Goal: Ask a question

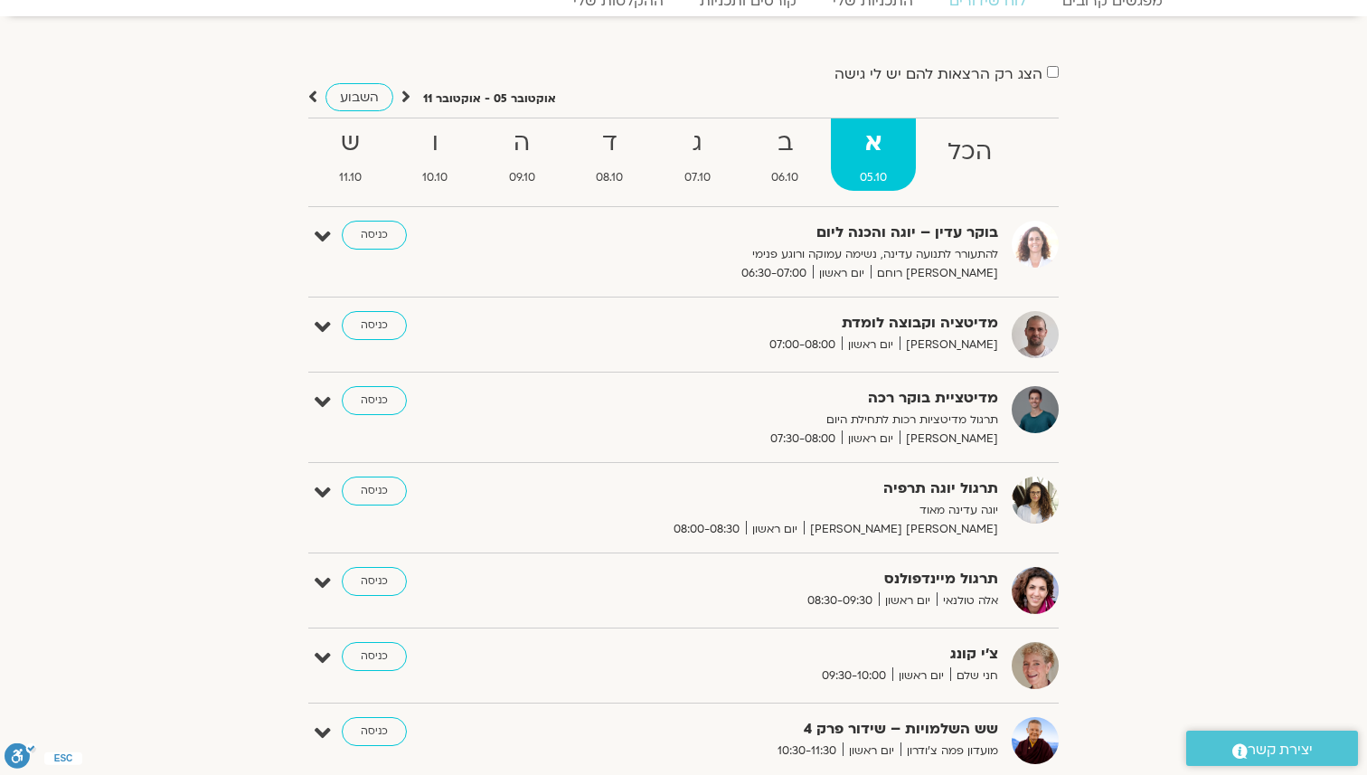
scroll to position [81, 0]
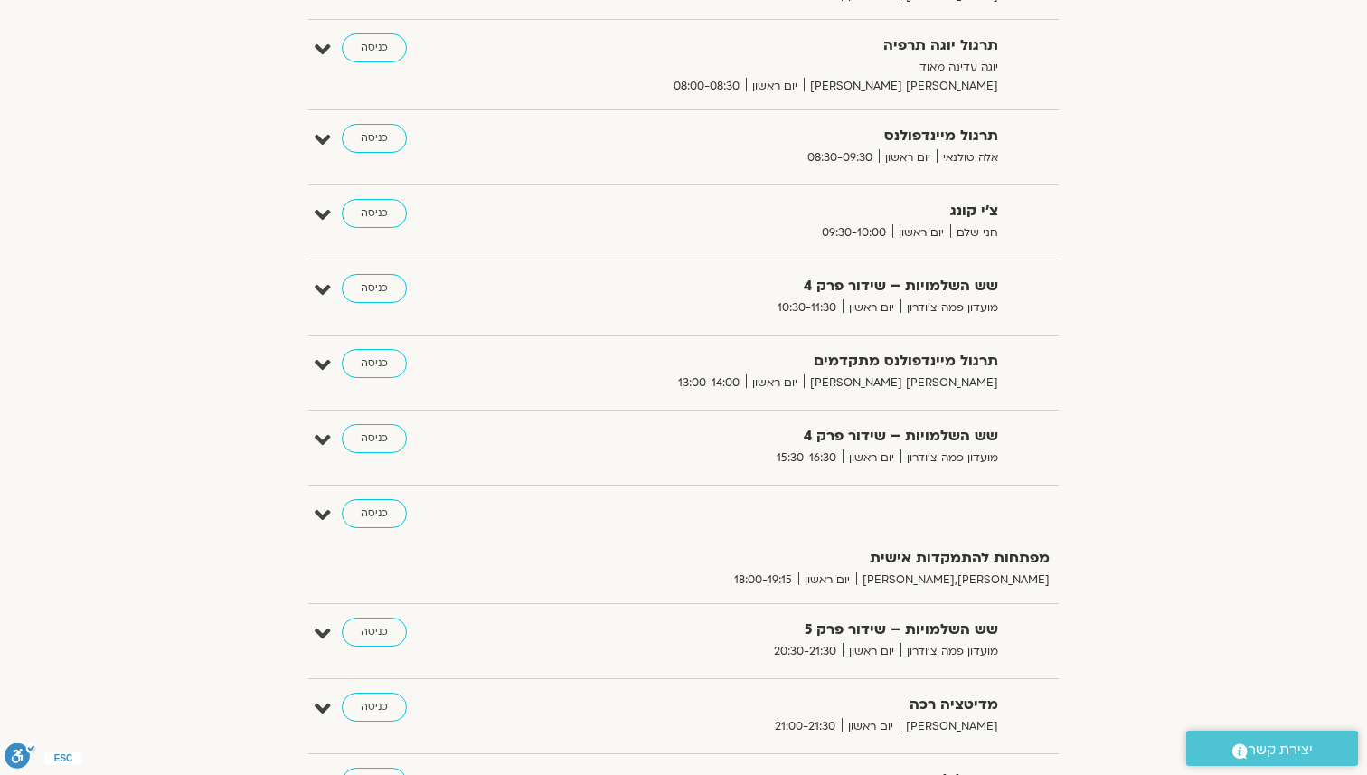
scroll to position [524, 0]
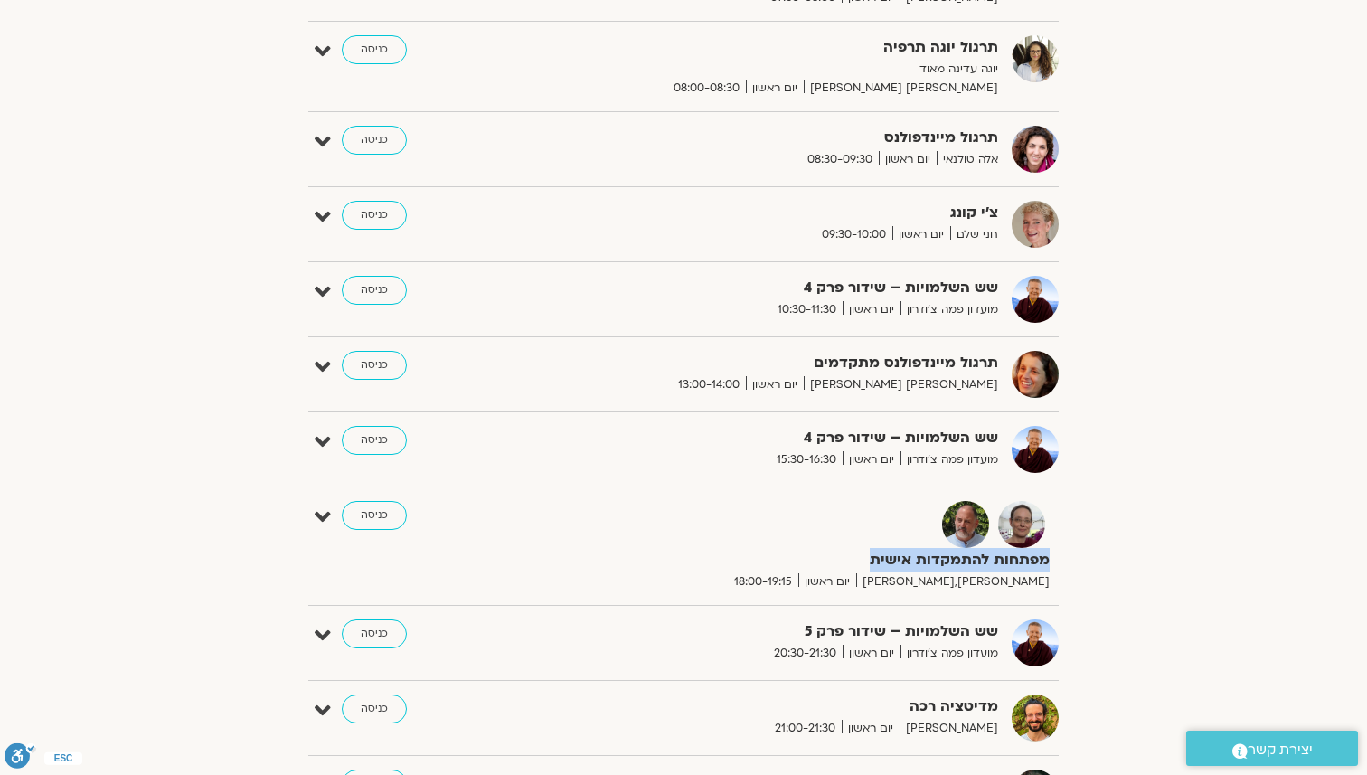
drag, startPoint x: 1049, startPoint y: 561, endPoint x: 869, endPoint y: 558, distance: 179.9
click at [869, 558] on strong "מפתחות להתמקדות אישית" at bounding box center [828, 560] width 443 height 24
copy strong "מפתחות להתמקדות אישית"
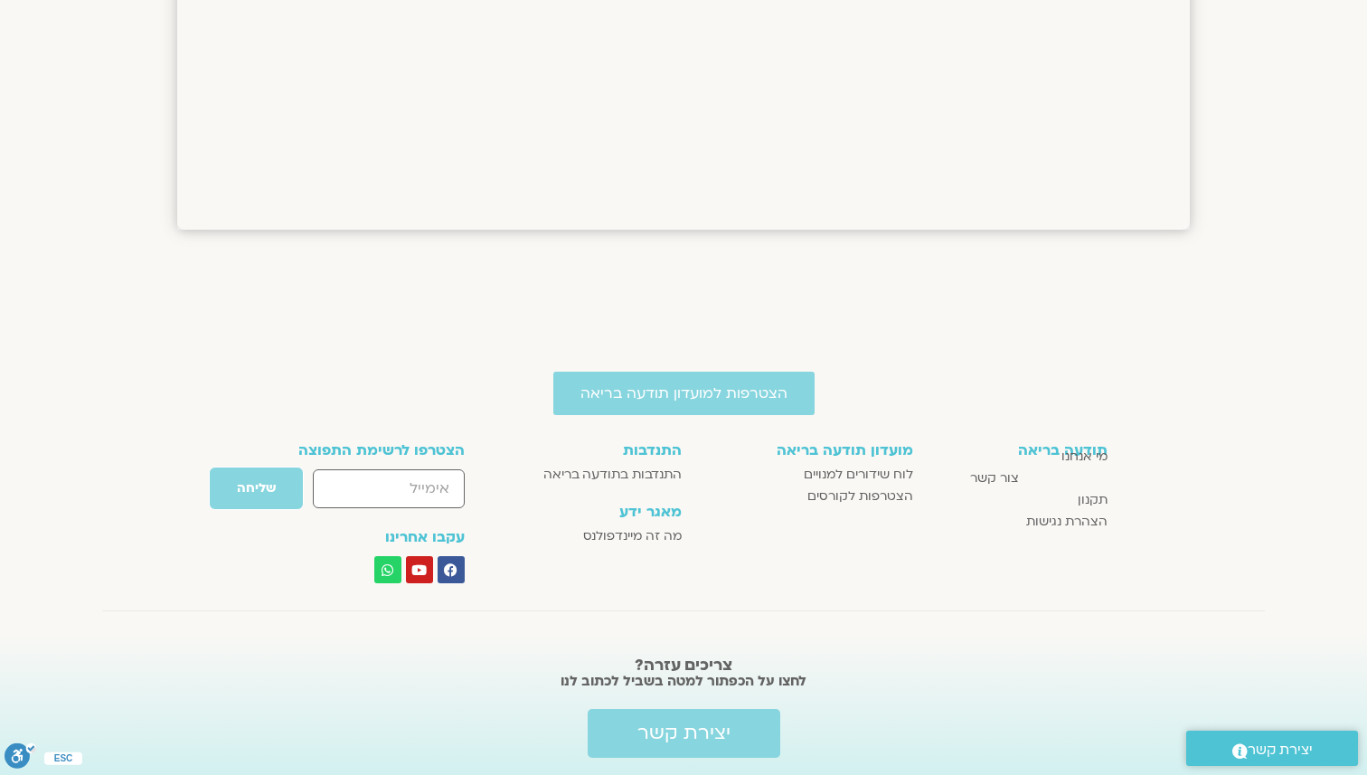
scroll to position [2607, 0]
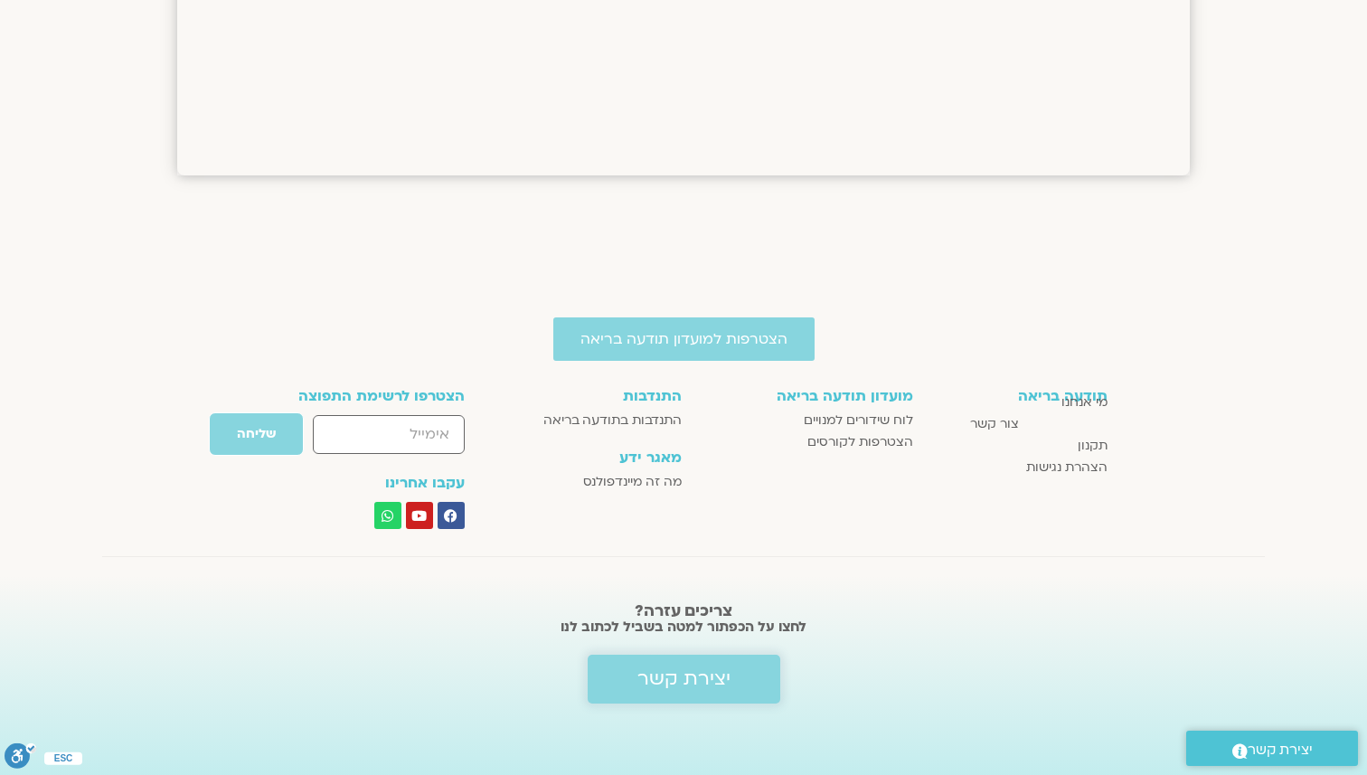
click at [684, 683] on span "יצירת קשר" at bounding box center [683, 679] width 93 height 22
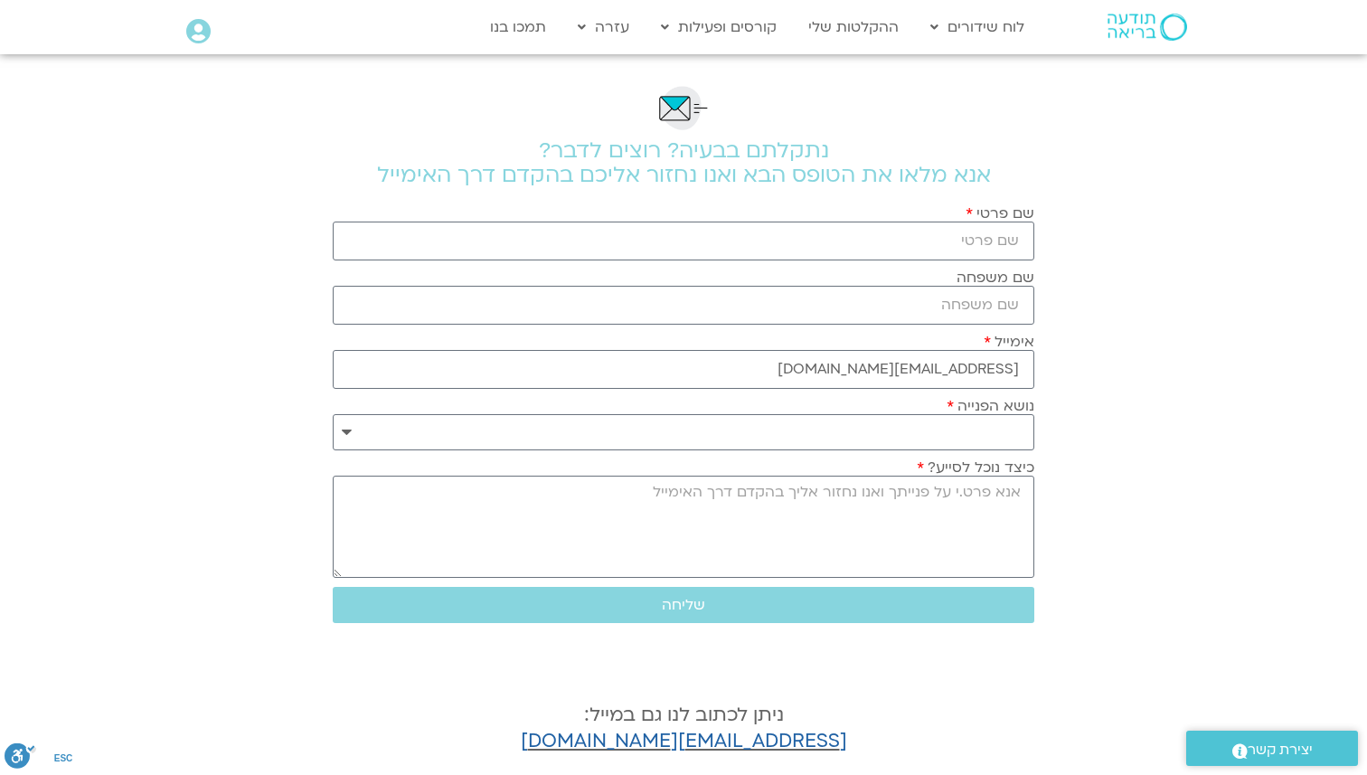
click at [616, 682] on div "**********" at bounding box center [684, 461] width 720 height 815
click at [981, 248] on input "שם פרטי" at bounding box center [683, 240] width 701 height 39
type input "[PERSON_NAME]"
click at [981, 305] on input "שם משפחה" at bounding box center [683, 305] width 701 height 39
type input "אוסיאס"
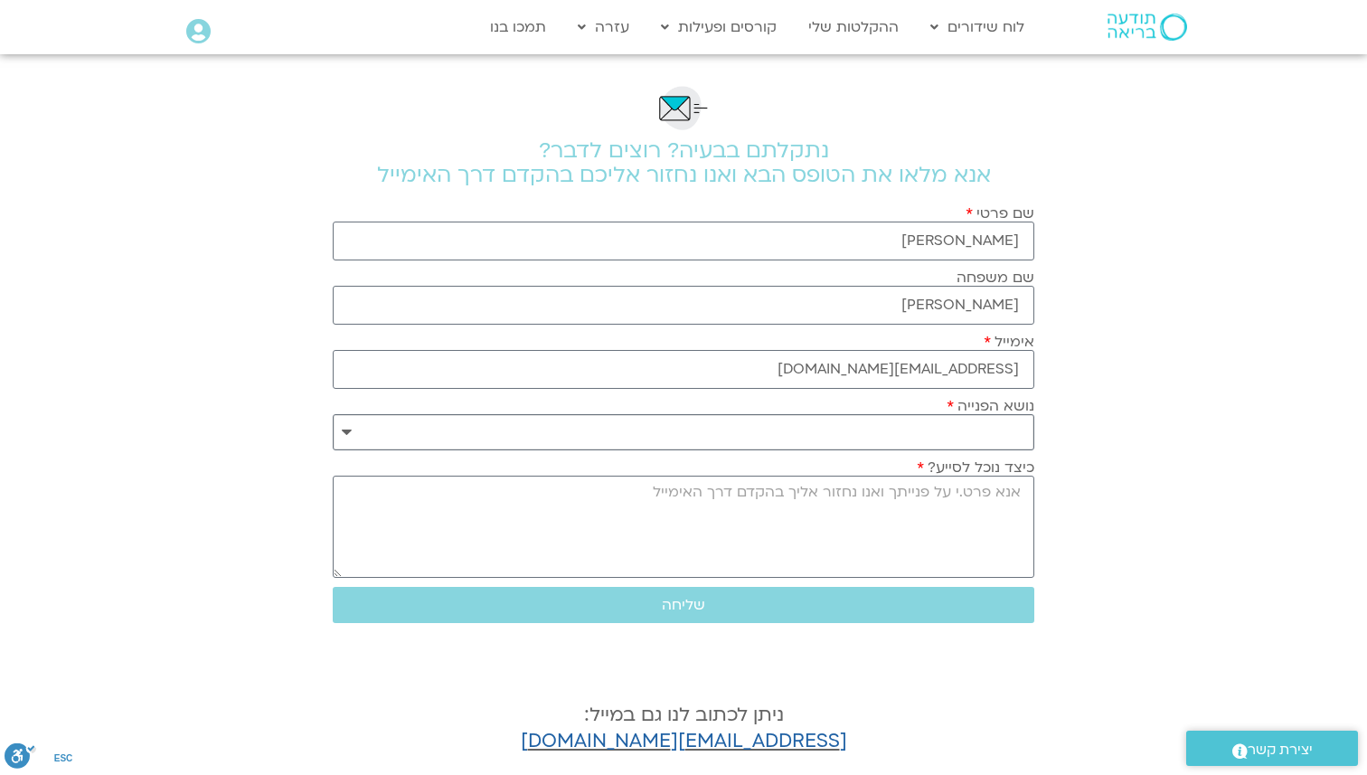
click at [345, 433] on select "**********" at bounding box center [683, 432] width 701 height 36
select select "**********"
click at [333, 414] on select "**********" at bounding box center [683, 432] width 701 height 36
click at [899, 492] on textarea "כיצד נוכל לסייע?" at bounding box center [683, 526] width 701 height 102
click at [899, 492] on textarea "שלום, אשמח לקישור לקבוצת הווצאפ של הקורס" at bounding box center [683, 526] width 701 height 102
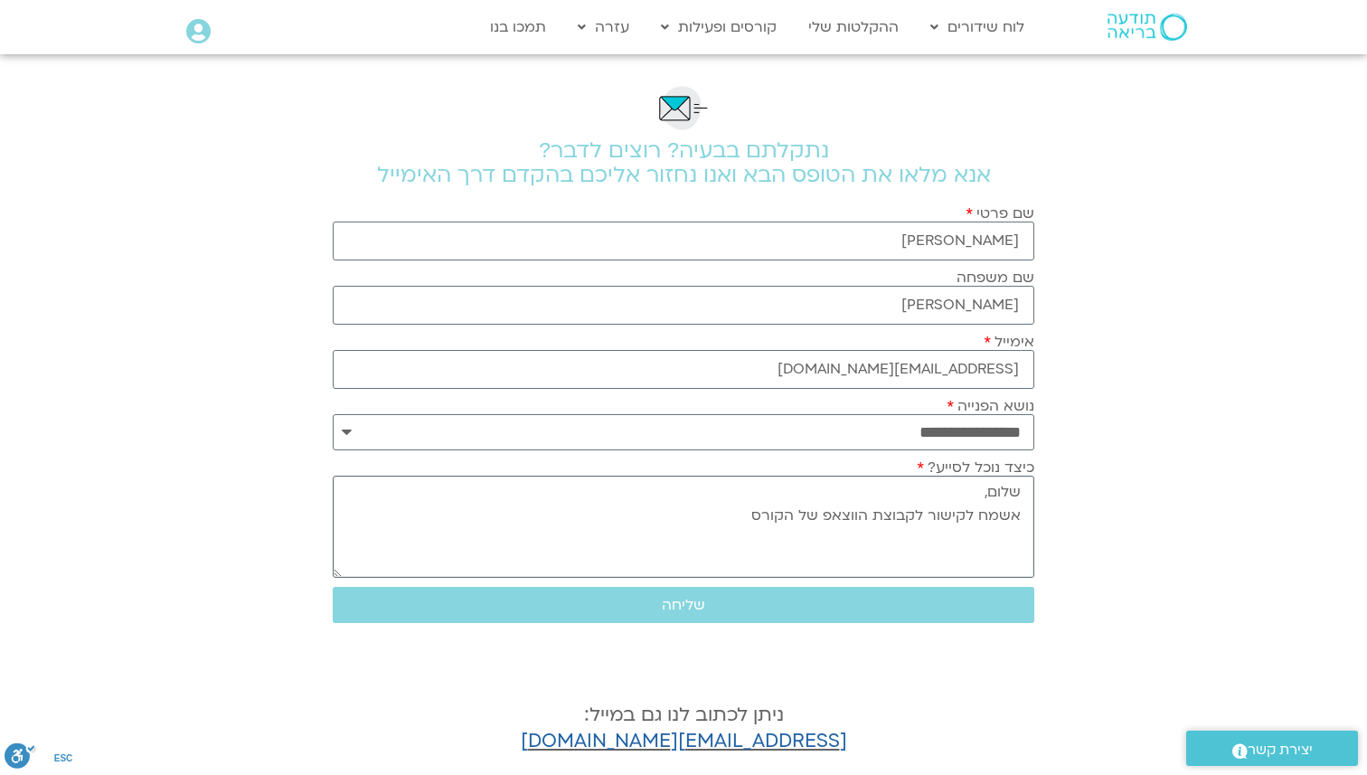
click at [727, 518] on textarea "שלום, אשמח לקישור לקבוצת הווצאפ של הקורס" at bounding box center [683, 526] width 701 height 102
paste textarea "מפתחות להתמקדות אישית"
click at [758, 516] on textarea "שלום, אשמח לקישור לקבוצת הווצאפ של הקורסמפתחות להתמקדות אישית" at bounding box center [683, 526] width 701 height 102
click at [767, 551] on textarea "שלום, אשמח לקישור לקבוצת הווצאפ של הקורס מפתחות להתמקדות אישית" at bounding box center [683, 526] width 701 height 102
click at [561, 517] on textarea "שלום, אשמח לקישור לקבוצת הווצאפ של הקורס מפתחות להתמקדות אישית" at bounding box center [683, 526] width 701 height 102
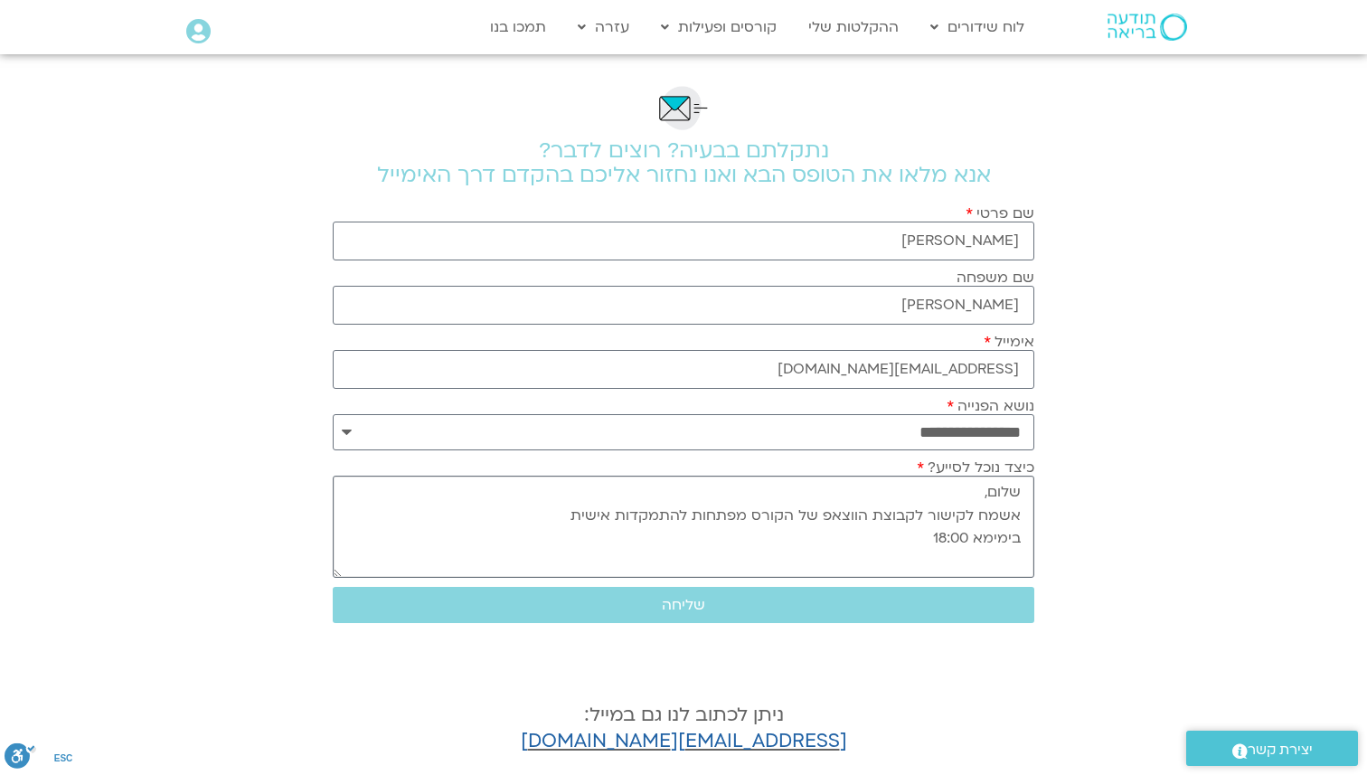
click at [985, 538] on textarea "שלום, אשמח לקישור לקבוצת הווצאפ של הקורס מפתחות להתמקדות אישית בימימא 18:00" at bounding box center [683, 526] width 701 height 102
click at [898, 538] on textarea "שלום, אשמח לקישור לקבוצת הווצאפ של הקורס מפתחות להתמקדות אישית בימ 0א 18:00" at bounding box center [683, 526] width 701 height 102
click at [984, 538] on textarea "שלום, אשמח לקישור לקבוצת הווצאפ של הקורס מפתחות להתמקדות אישית בימ 0א 18:00" at bounding box center [683, 526] width 701 height 102
click at [879, 530] on textarea "שלום, אשמח לקישור לקבוצת הווצאפ של הקורס מפתחות להתמקדות אישית בימי א 18:00" at bounding box center [683, 526] width 701 height 102
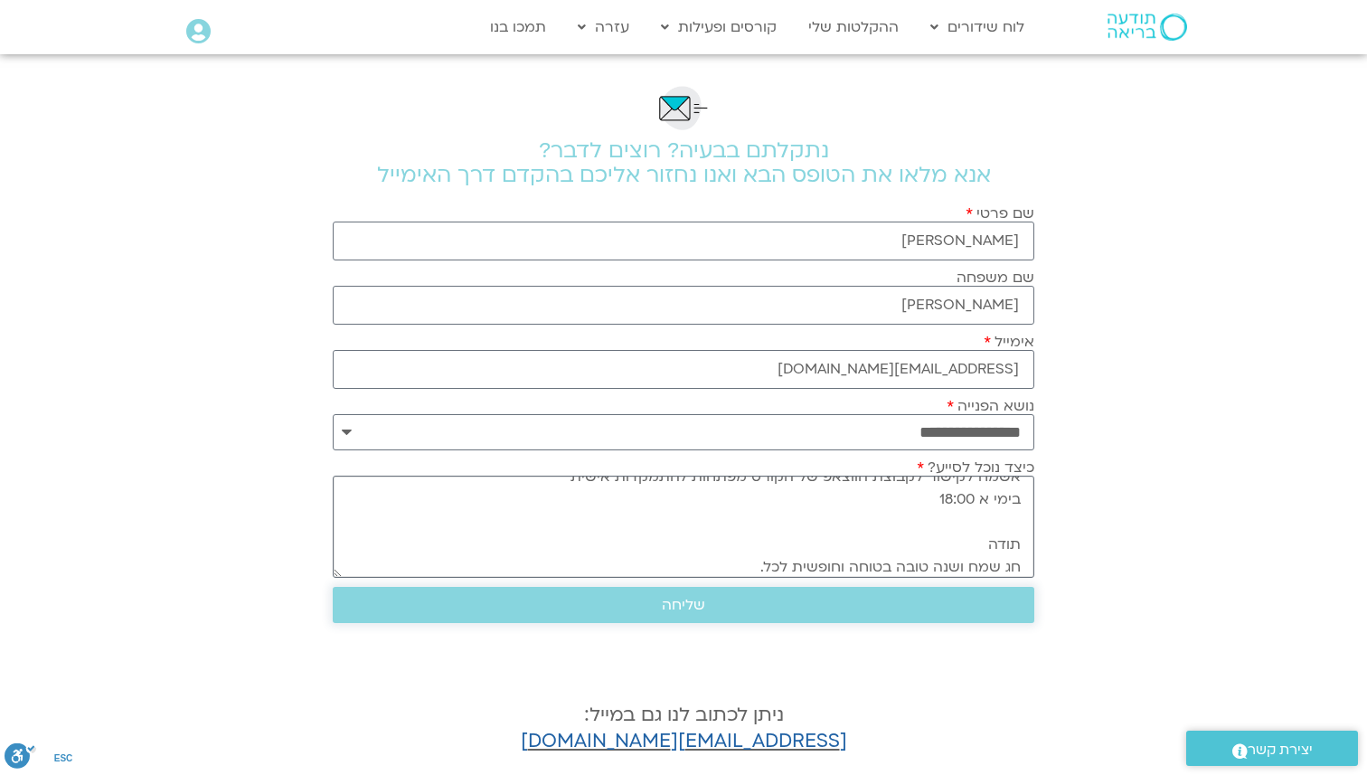
type textarea "שלום, אשמח לקישור לקבוצת הווצאפ של הקורס מפתחות להתמקדות אישית בימי א 18:00 תוד…"
click at [679, 609] on span "שליחה" at bounding box center [683, 605] width 43 height 16
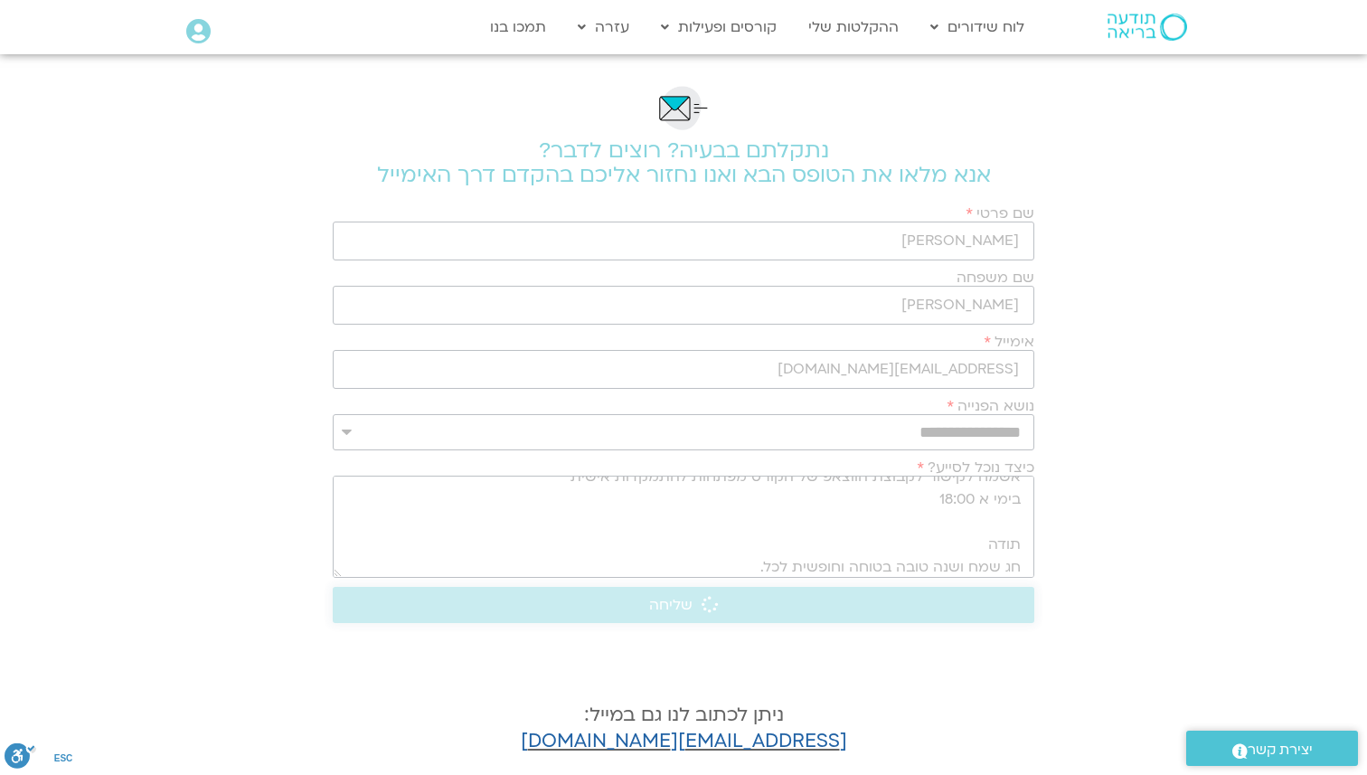
scroll to position [0, 0]
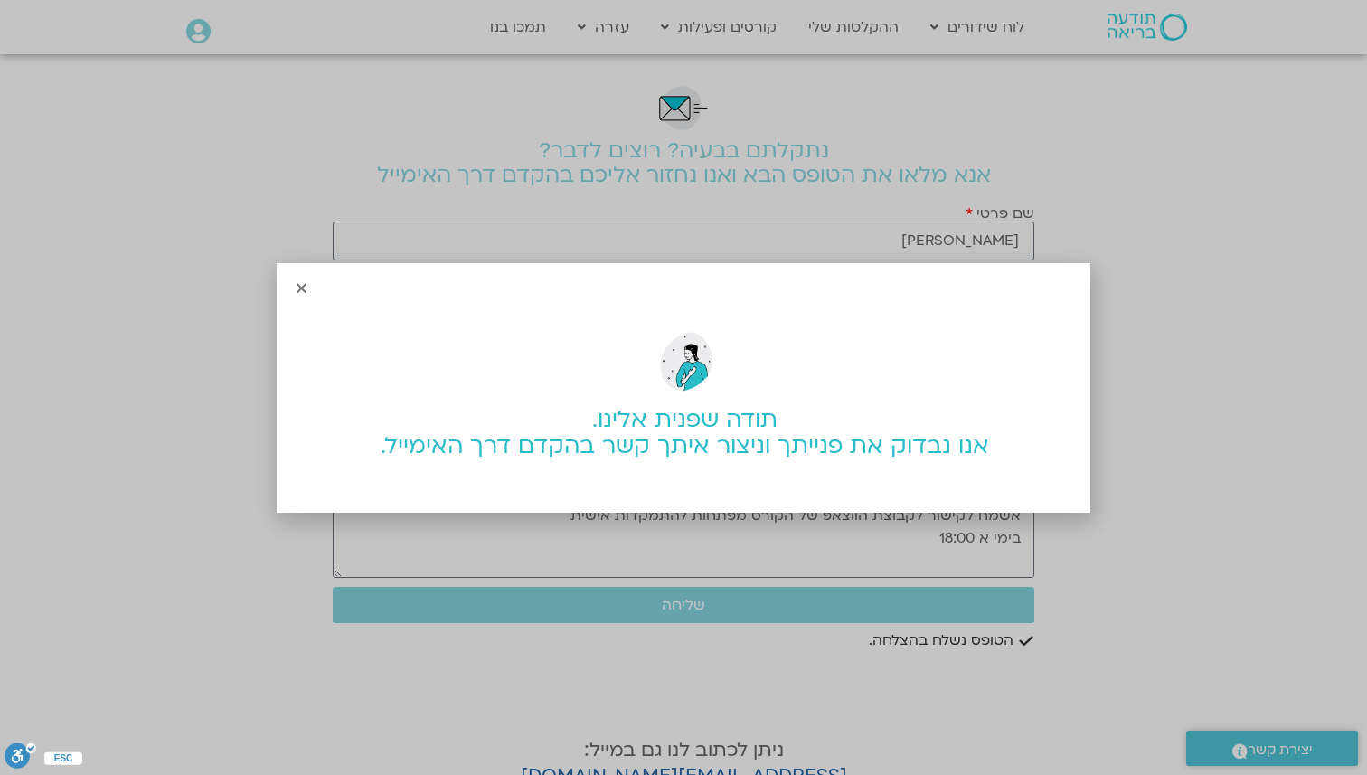
click at [302, 283] on icon "Close" at bounding box center [302, 288] width 14 height 14
